Goal: Task Accomplishment & Management: Complete application form

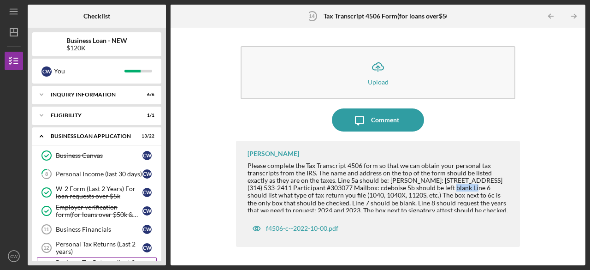
scroll to position [155, 0]
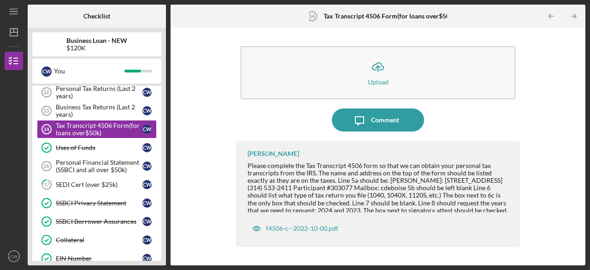
click at [16, 99] on div at bounding box center [14, 114] width 18 height 88
click at [57, 103] on div "Business Tax Returns (Last 2 years)" at bounding box center [99, 110] width 87 height 15
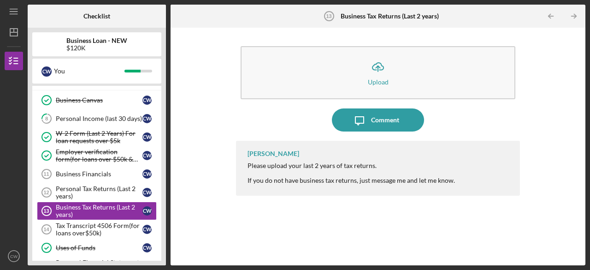
scroll to position [74, 0]
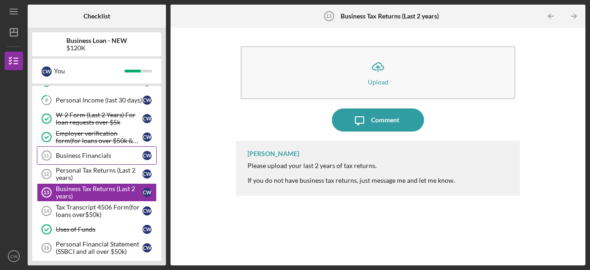
click at [77, 148] on link "Business Financials 11 Business Financials C W" at bounding box center [97, 155] width 120 height 18
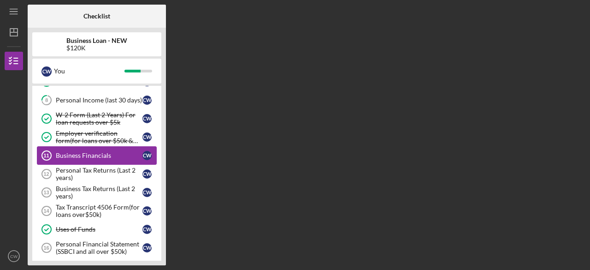
click at [77, 148] on link "Business Financials 11 Business Financials C W" at bounding box center [97, 155] width 120 height 18
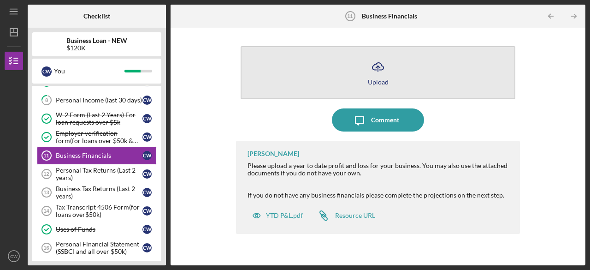
click at [365, 83] on button "Icon/Upload Upload" at bounding box center [378, 72] width 275 height 53
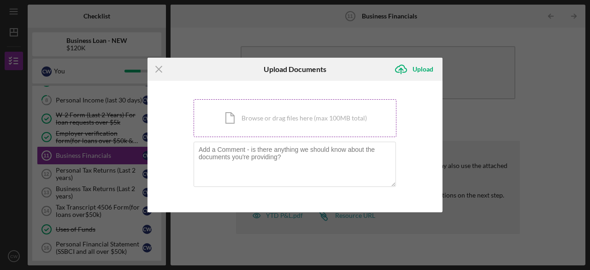
click at [256, 118] on div "Icon/Document Browse or drag files here (max 100MB total) Tap to choose files o…" at bounding box center [295, 118] width 203 height 38
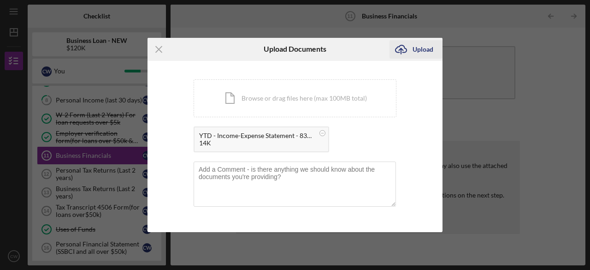
click at [418, 53] on div "Upload" at bounding box center [422, 49] width 21 height 18
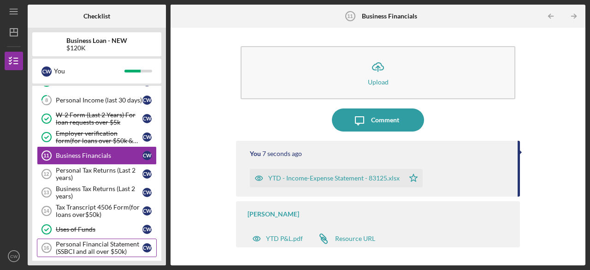
click at [84, 243] on div "Personal Financial Statement (SSBCI and all over $50k)" at bounding box center [99, 247] width 87 height 15
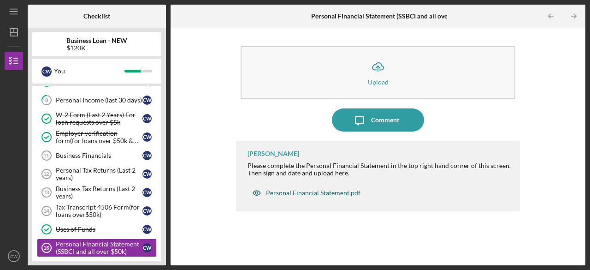
click at [324, 189] on div "Personal Financial Statement.pdf" at bounding box center [313, 192] width 94 height 7
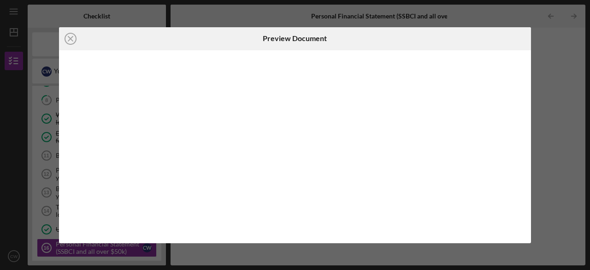
click at [324, 189] on body "Icon/Menu Personal Financial Statement (SSBCI and all over $50k) 16 Personal Fi…" at bounding box center [295, 135] width 590 height 270
click at [73, 40] on icon "Icon/Close" at bounding box center [70, 38] width 23 height 23
